Goal: Task Accomplishment & Management: Manage account settings

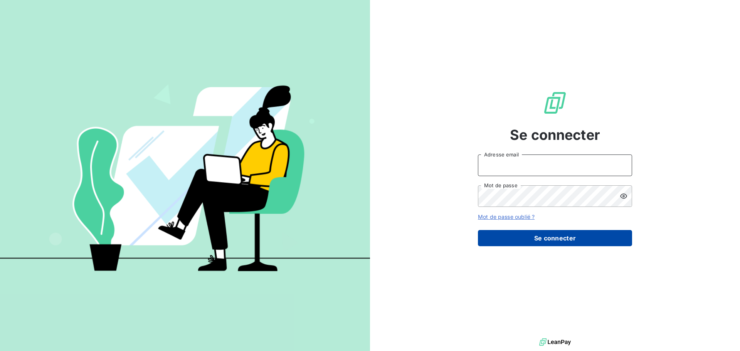
type input "[EMAIL_ADDRESS][PERSON_NAME][DOMAIN_NAME]"
click at [551, 236] on button "Se connecter" at bounding box center [555, 238] width 154 height 16
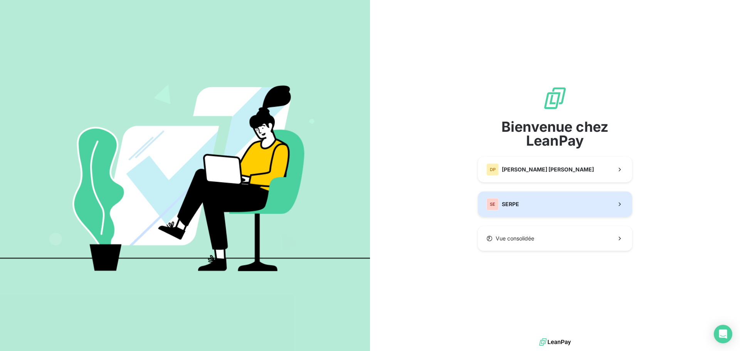
click at [531, 204] on button "SE SERPE" at bounding box center [555, 204] width 154 height 25
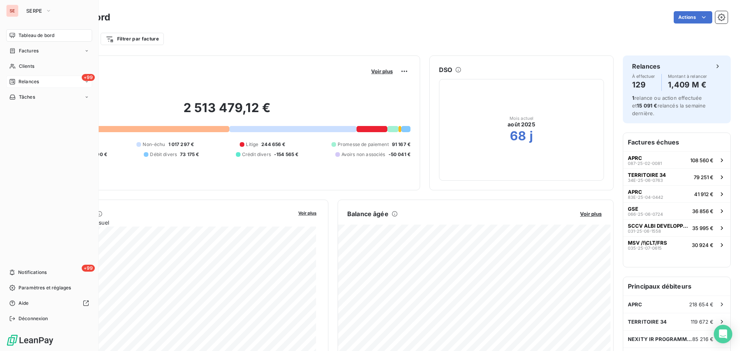
click at [20, 77] on div "+99 Relances" at bounding box center [49, 82] width 86 height 12
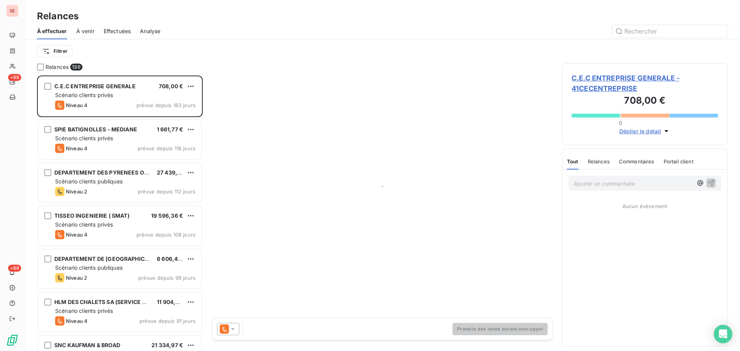
scroll to position [270, 160]
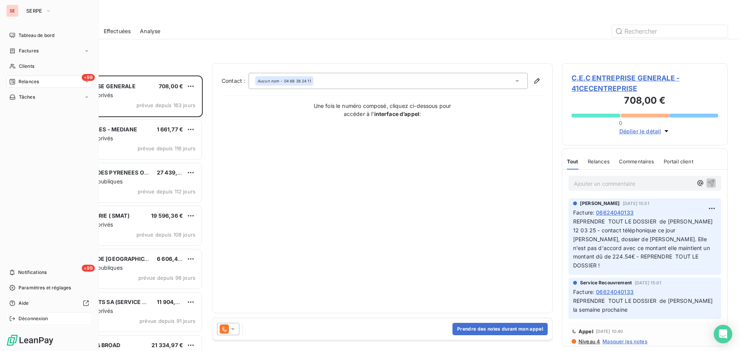
click at [20, 318] on span "Déconnexion" at bounding box center [34, 318] width 30 height 7
